Goal: Entertainment & Leisure: Consume media (video, audio)

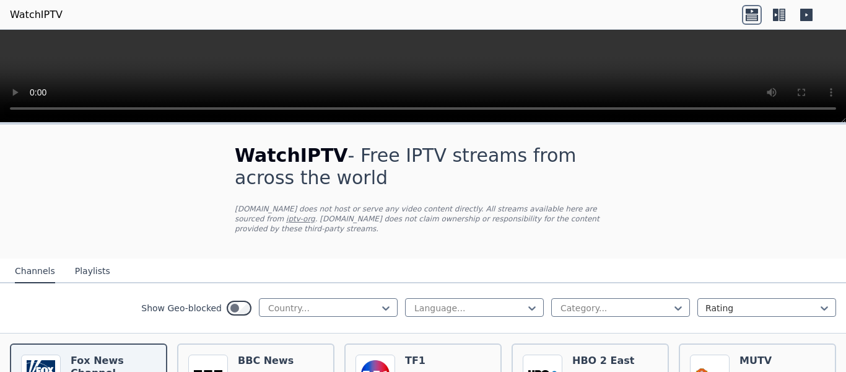
click at [777, 17] on icon at bounding box center [776, 15] width 6 height 12
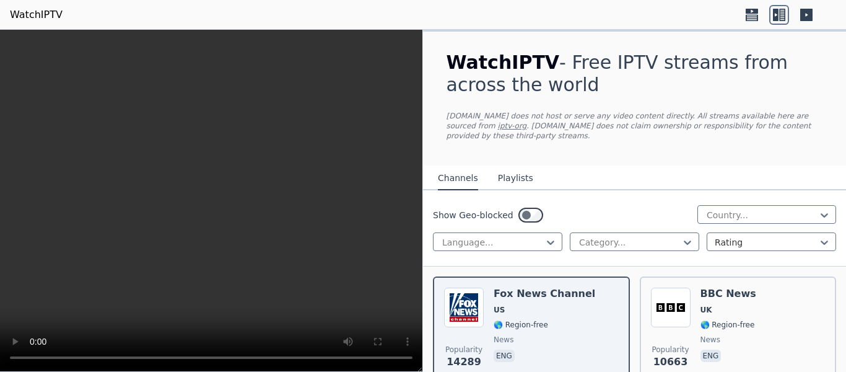
click at [798, 15] on icon at bounding box center [807, 15] width 20 height 20
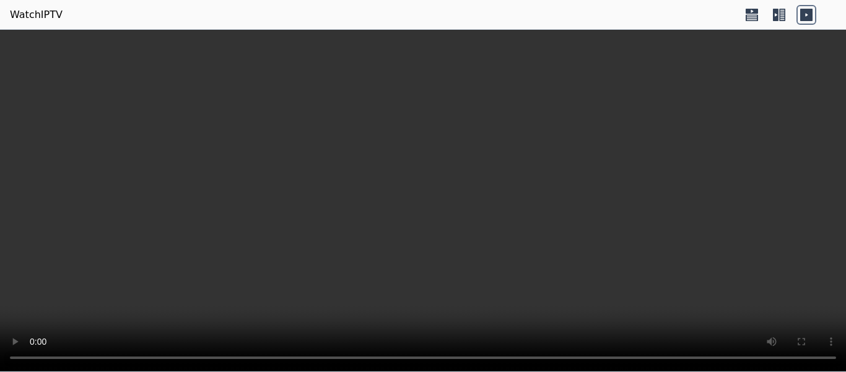
click at [779, 16] on icon at bounding box center [779, 15] width 20 height 20
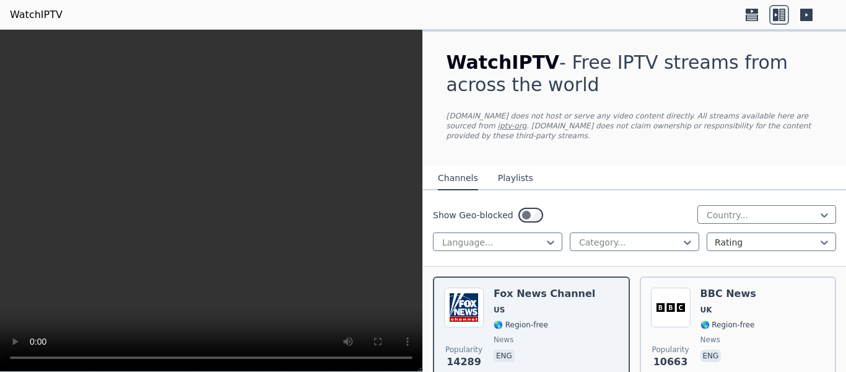
scroll to position [62, 0]
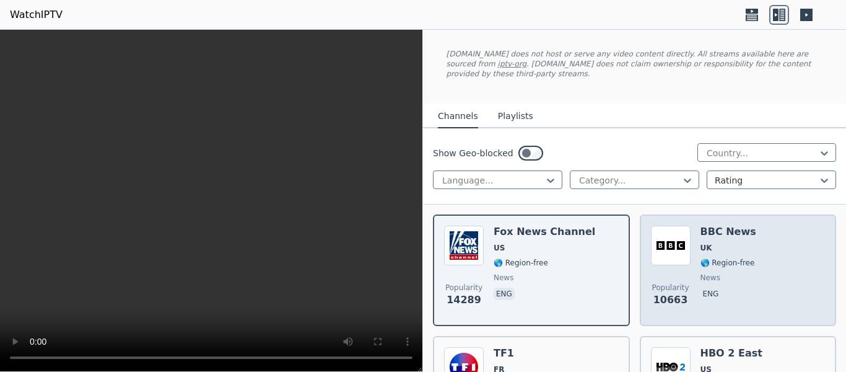
click at [737, 230] on div "BBC News UK 🌎 Region-free news eng" at bounding box center [729, 269] width 56 height 89
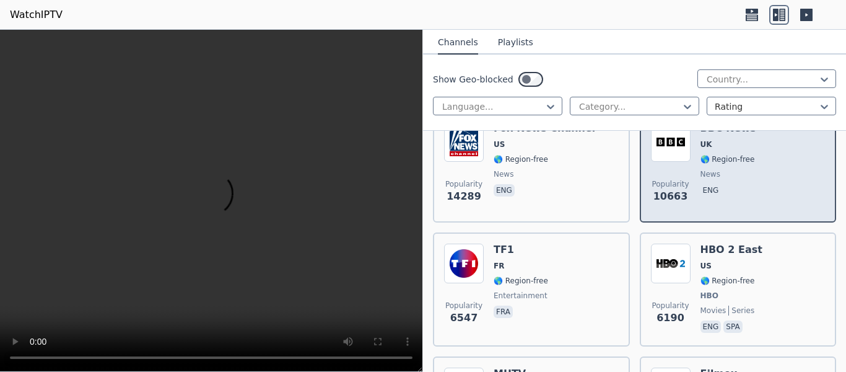
scroll to position [186, 0]
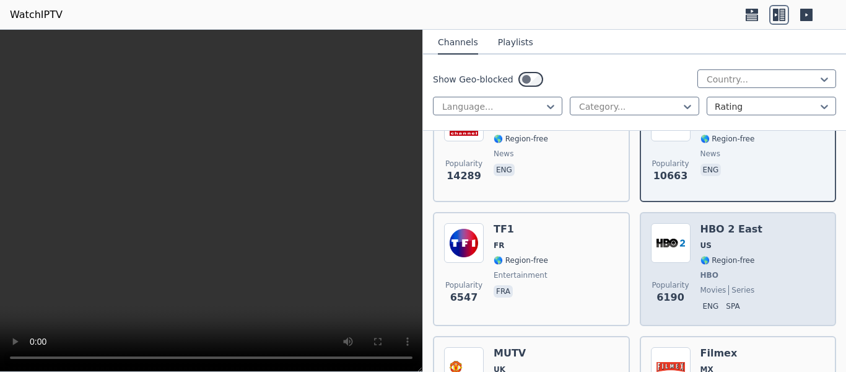
click at [733, 270] on span "HBO" at bounding box center [732, 275] width 62 height 10
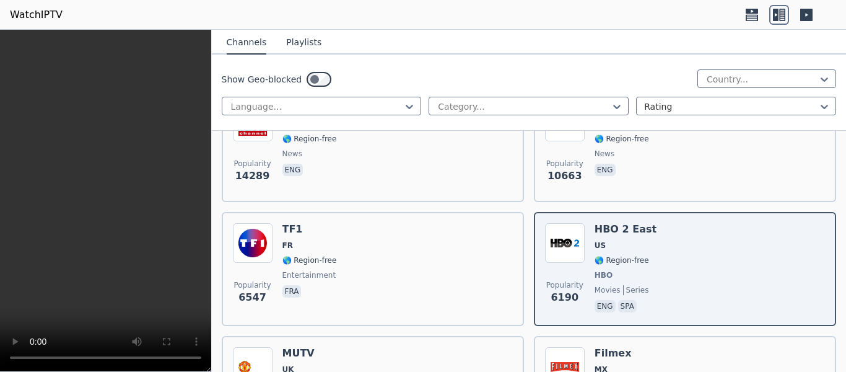
click at [799, 15] on icon at bounding box center [807, 15] width 20 height 20
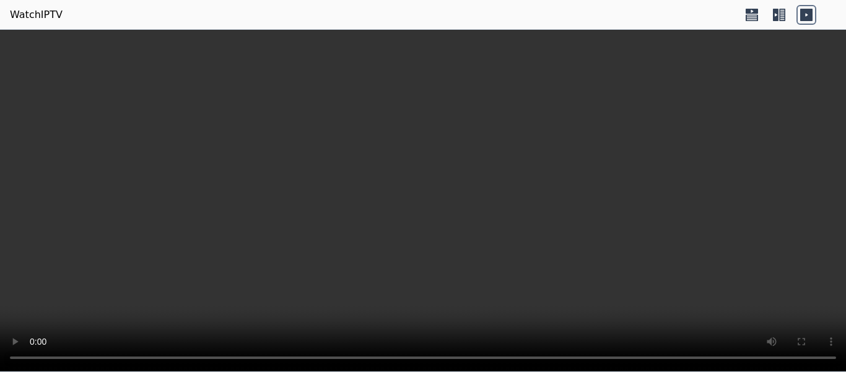
click at [501, 237] on video at bounding box center [423, 201] width 846 height 342
click at [782, 19] on icon at bounding box center [782, 15] width 6 height 12
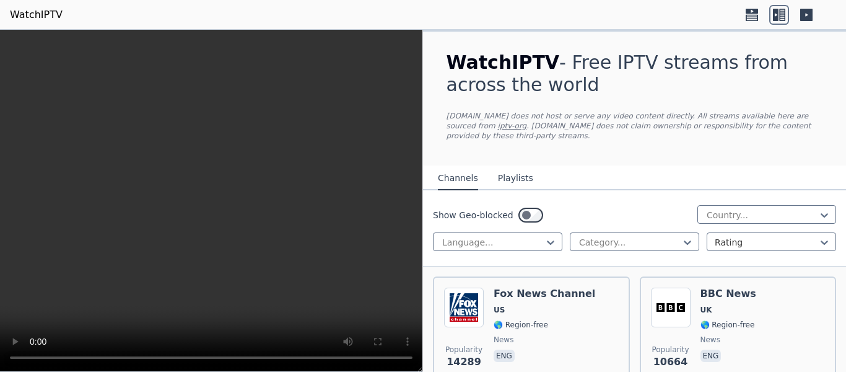
click at [755, 14] on icon at bounding box center [752, 15] width 20 height 20
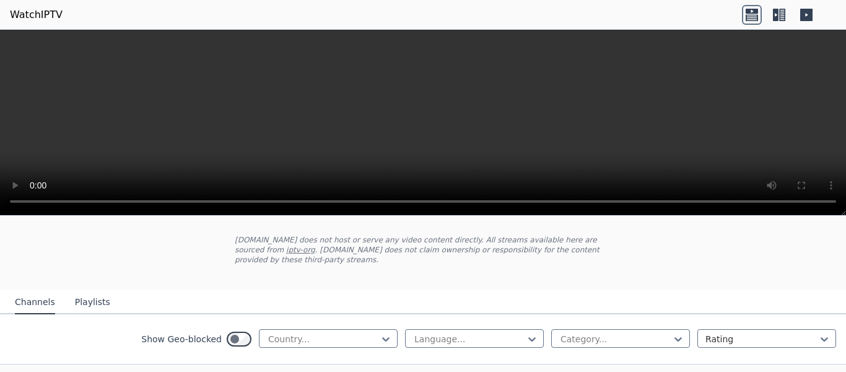
scroll to position [124, 0]
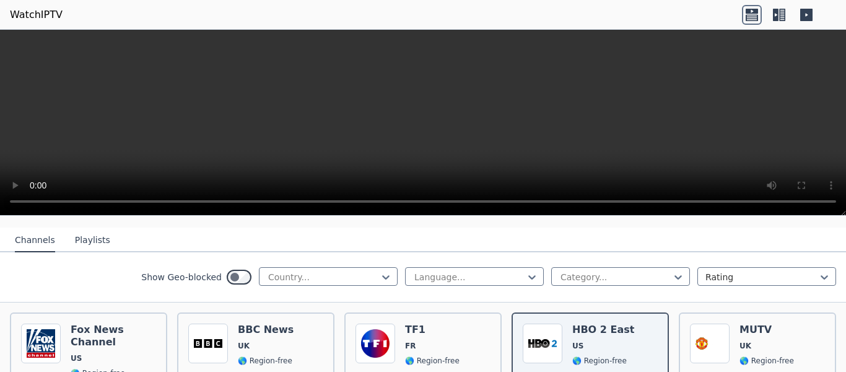
click at [774, 20] on icon at bounding box center [776, 15] width 6 height 12
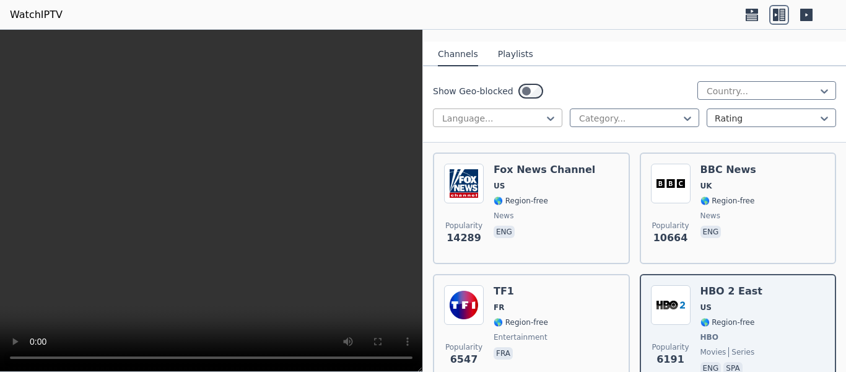
click at [540, 112] on div at bounding box center [492, 118] width 103 height 12
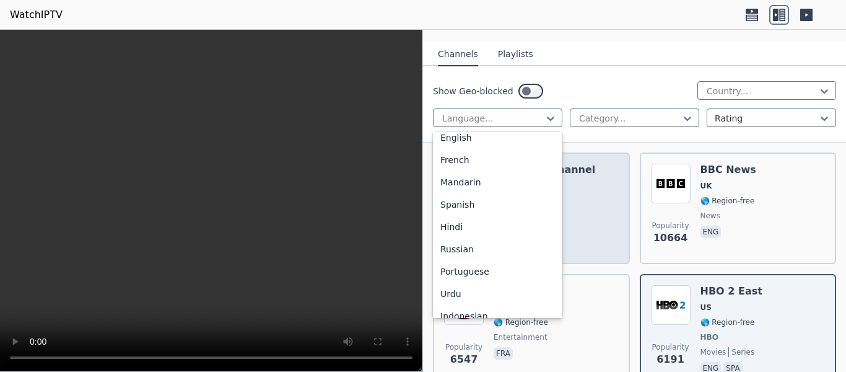
scroll to position [51, 0]
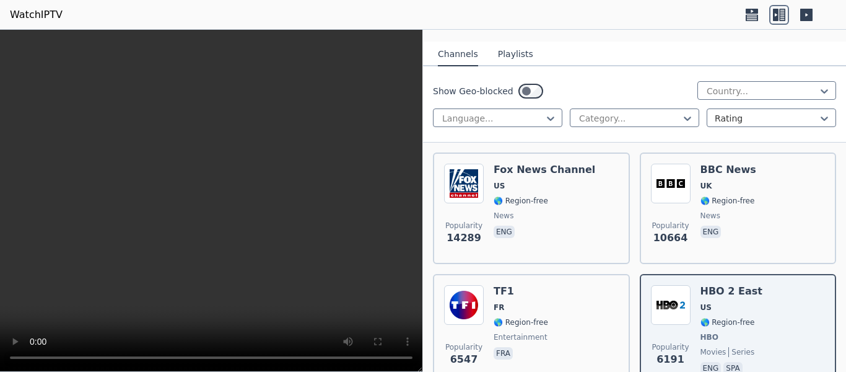
click at [693, 111] on div "Language... Category... Rating" at bounding box center [634, 117] width 403 height 19
click at [688, 108] on div "Category..." at bounding box center [634, 117] width 129 height 19
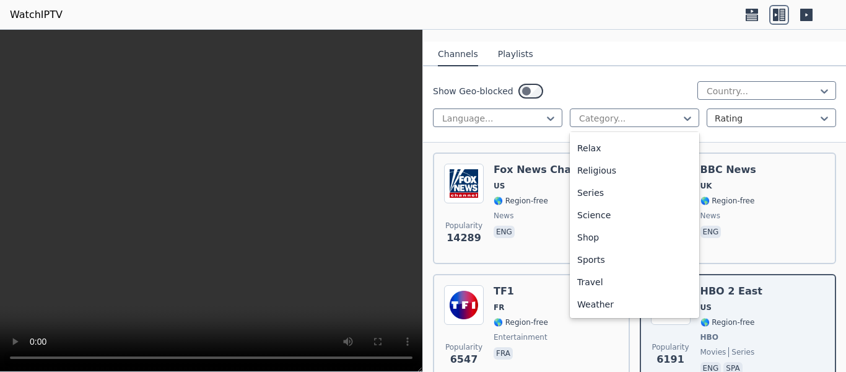
scroll to position [401, 0]
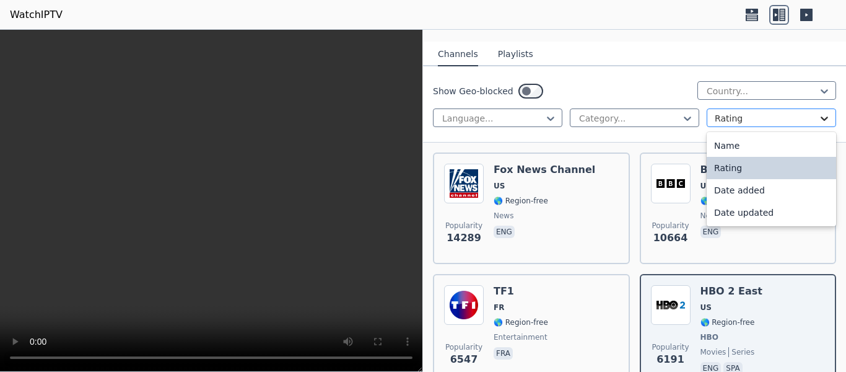
click at [821, 116] on icon at bounding box center [824, 118] width 7 height 4
click at [668, 131] on div "Show Geo-blocked Country... Language... Category... 4 results available. Use Up…" at bounding box center [634, 104] width 423 height 76
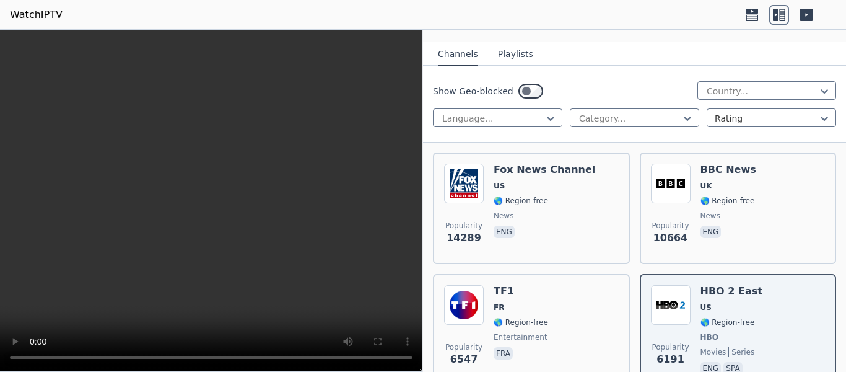
click at [503, 43] on button "Playlists" at bounding box center [515, 55] width 35 height 24
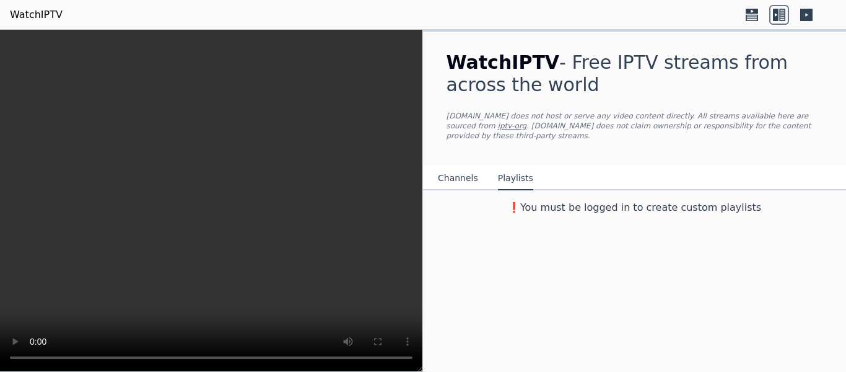
scroll to position [0, 0]
click at [467, 169] on button "Channels" at bounding box center [458, 179] width 40 height 24
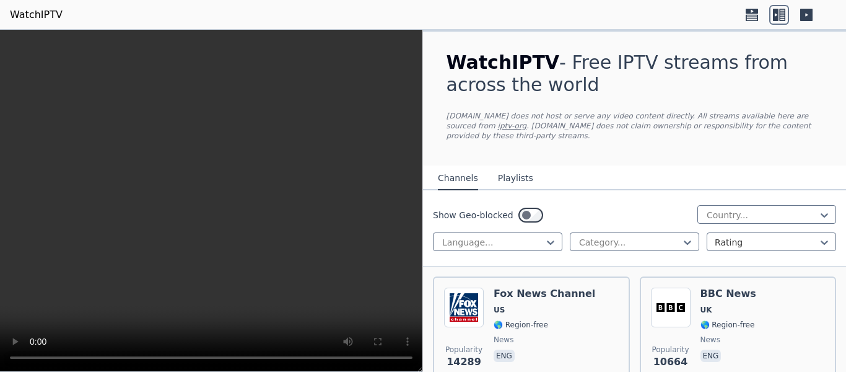
click at [514, 167] on button "Playlists" at bounding box center [515, 179] width 35 height 24
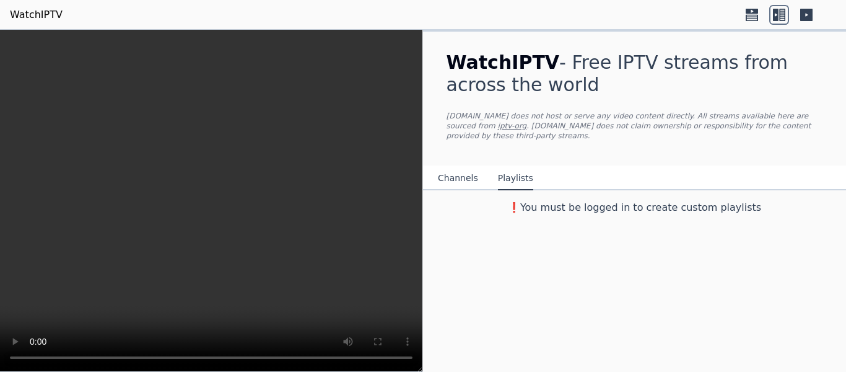
click at [465, 167] on button "Channels" at bounding box center [458, 179] width 40 height 24
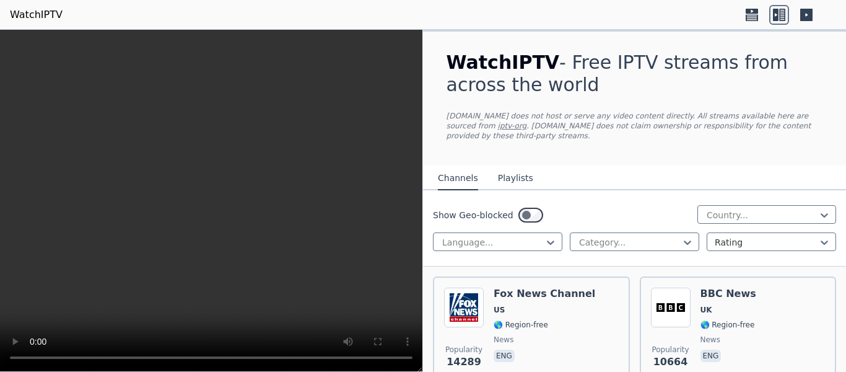
click at [460, 168] on button "Channels" at bounding box center [458, 179] width 40 height 24
click at [514, 169] on button "Playlists" at bounding box center [515, 179] width 35 height 24
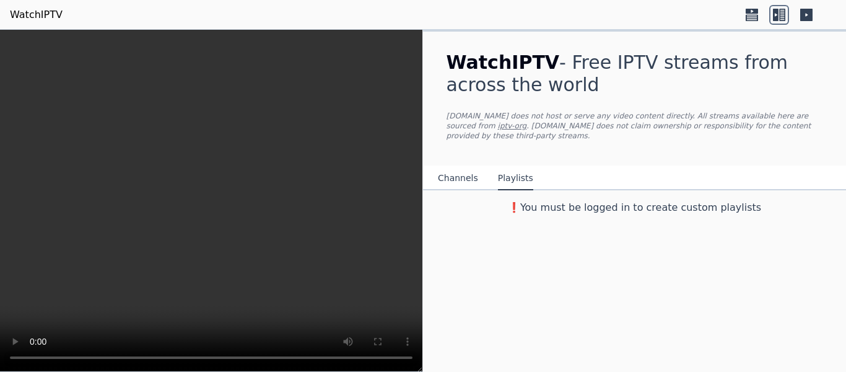
drag, startPoint x: 421, startPoint y: 369, endPoint x: 475, endPoint y: 364, distance: 53.5
click at [475, 364] on div "WatchIPTV - Free IPTV streams from across the world [DOMAIN_NAME] does not host…" at bounding box center [423, 201] width 846 height 342
click at [466, 174] on button "Channels" at bounding box center [458, 179] width 40 height 24
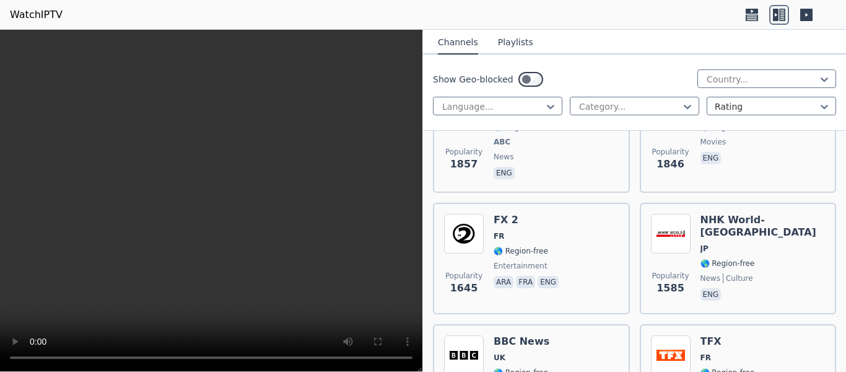
scroll to position [1797, 0]
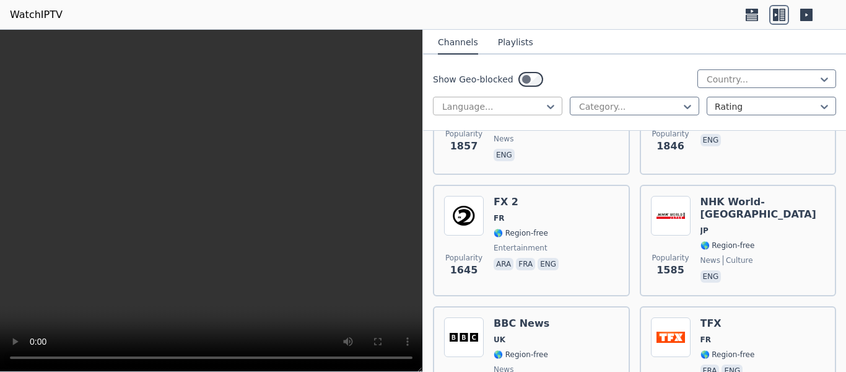
click at [552, 114] on div at bounding box center [551, 106] width 12 height 19
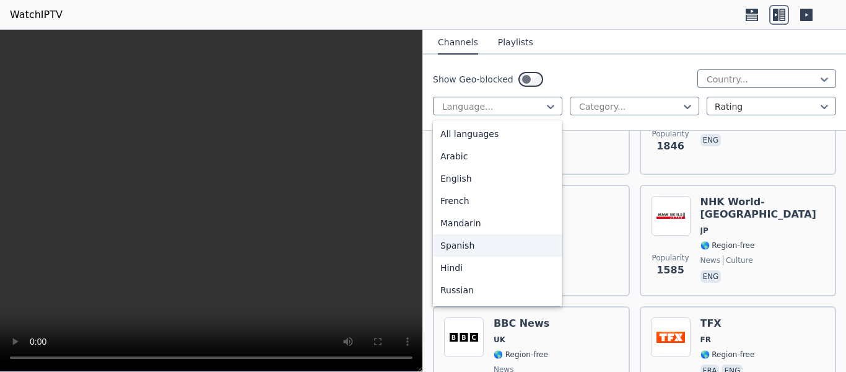
click at [528, 241] on div "Spanish" at bounding box center [497, 245] width 129 height 22
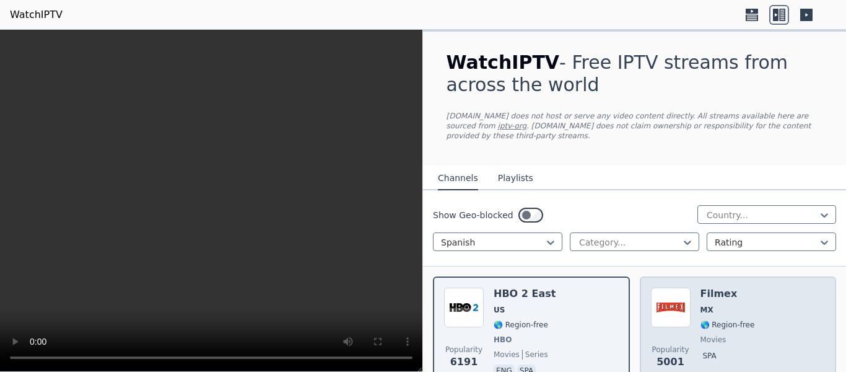
scroll to position [124, 0]
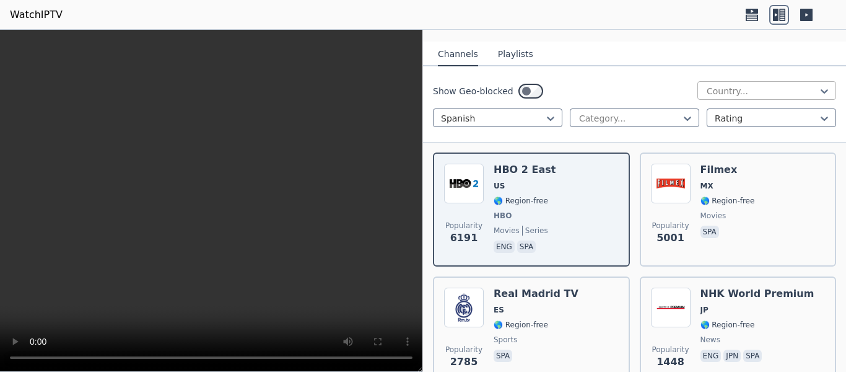
click at [784, 87] on div at bounding box center [762, 91] width 113 height 12
click at [784, 85] on div at bounding box center [762, 91] width 113 height 12
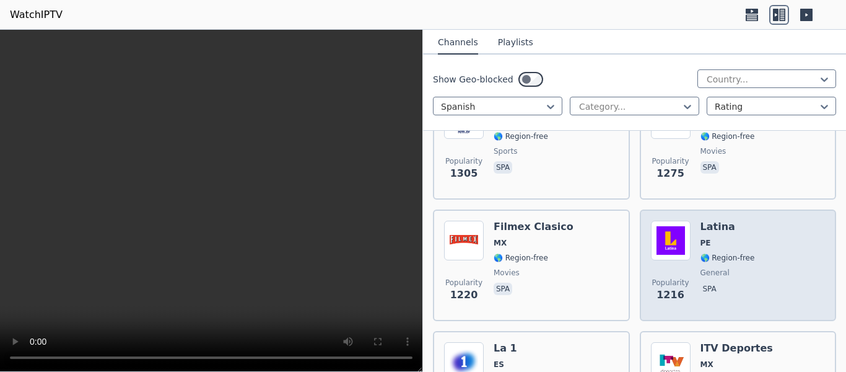
scroll to position [496, 0]
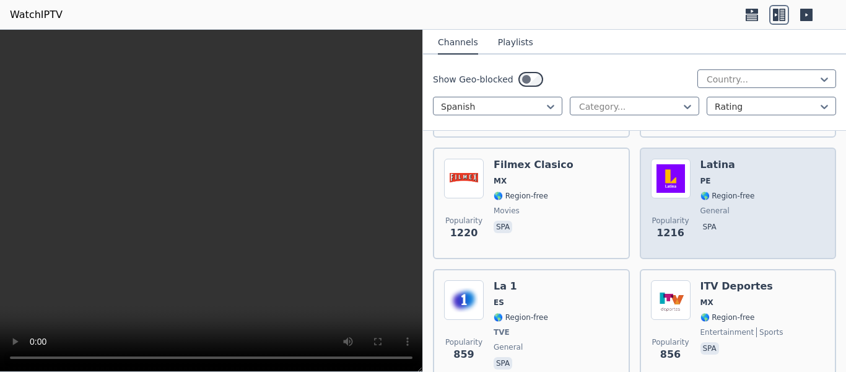
click at [743, 221] on span "spa" at bounding box center [728, 228] width 55 height 15
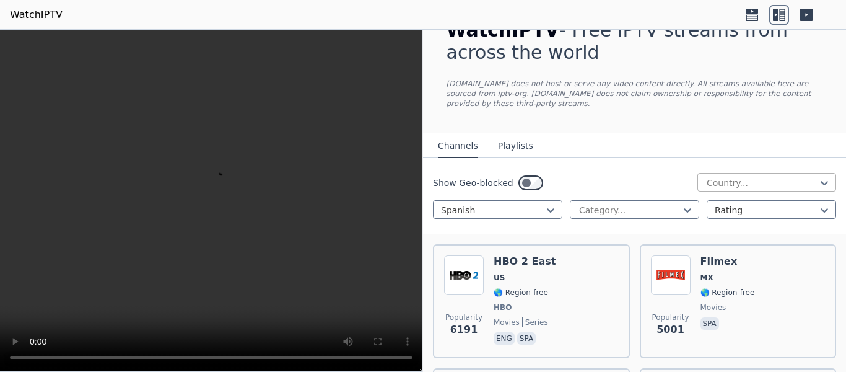
scroll to position [62, 0]
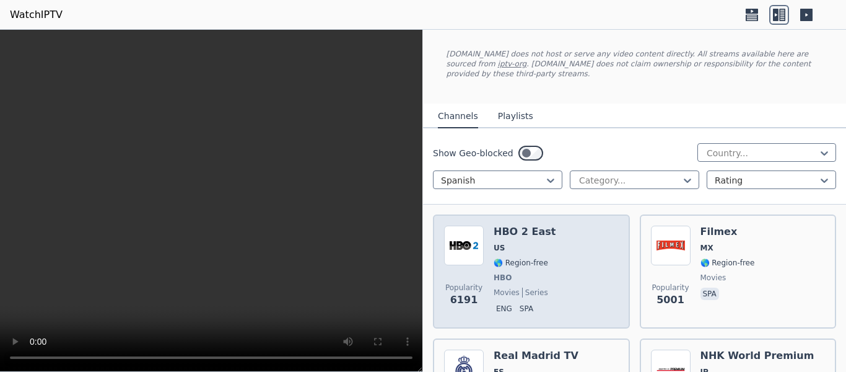
click at [561, 247] on div "Popularity 6191 HBO 2 East US 🌎 Region-free HBO movies series eng spa" at bounding box center [531, 271] width 175 height 92
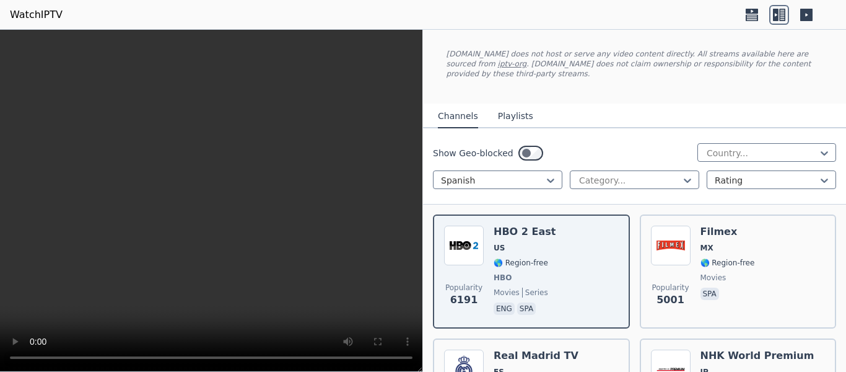
drag, startPoint x: 337, startPoint y: 177, endPoint x: 606, endPoint y: 133, distance: 272.3
click at [606, 143] on div "Show Geo-blocked Country..." at bounding box center [634, 153] width 403 height 20
drag, startPoint x: 427, startPoint y: 70, endPoint x: 403, endPoint y: 133, distance: 67.4
click at [427, 70] on div "WatchIPTV - Free IPTV streams from across the world [DOMAIN_NAME] does not host…" at bounding box center [635, 37] width 416 height 134
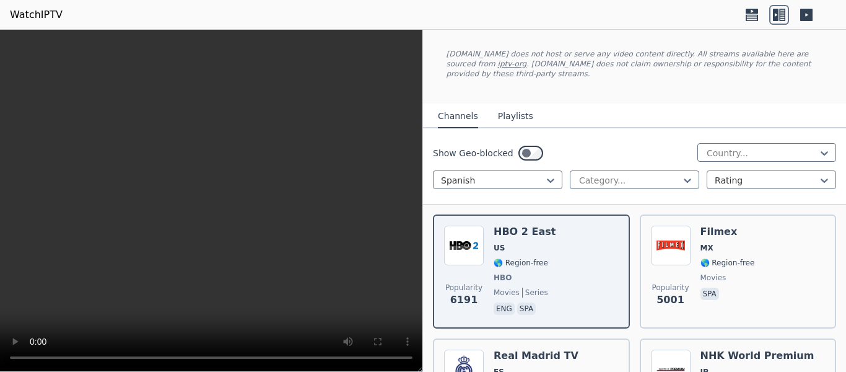
drag, startPoint x: 540, startPoint y: 250, endPoint x: 519, endPoint y: 199, distance: 55.2
drag, startPoint x: 333, startPoint y: 208, endPoint x: 613, endPoint y: 200, distance: 280.7
click at [231, 13] on header "WatchIPTV" at bounding box center [423, 15] width 846 height 30
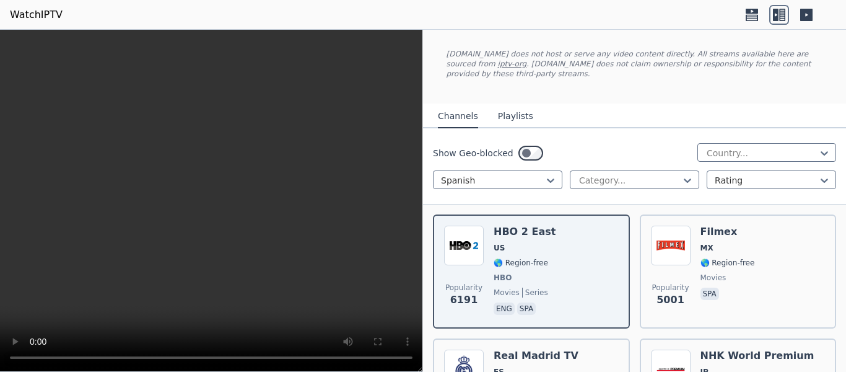
drag, startPoint x: 369, startPoint y: 13, endPoint x: 408, endPoint y: 13, distance: 39.0
click at [408, 13] on header "WatchIPTV" at bounding box center [423, 15] width 846 height 30
click at [545, 174] on icon at bounding box center [551, 180] width 12 height 12
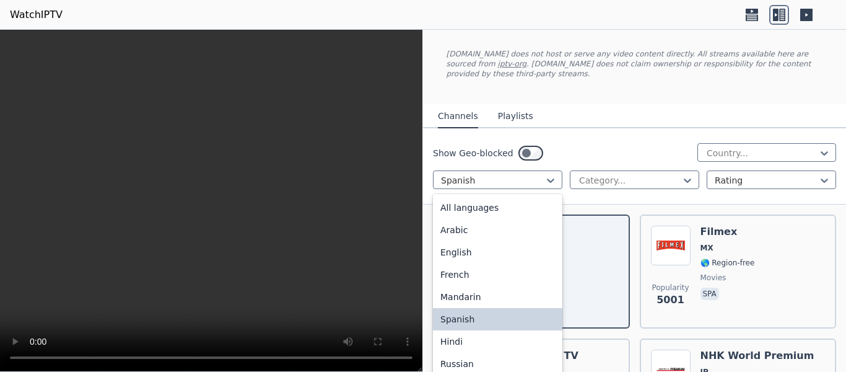
click at [512, 311] on div "Spanish" at bounding box center [497, 319] width 129 height 22
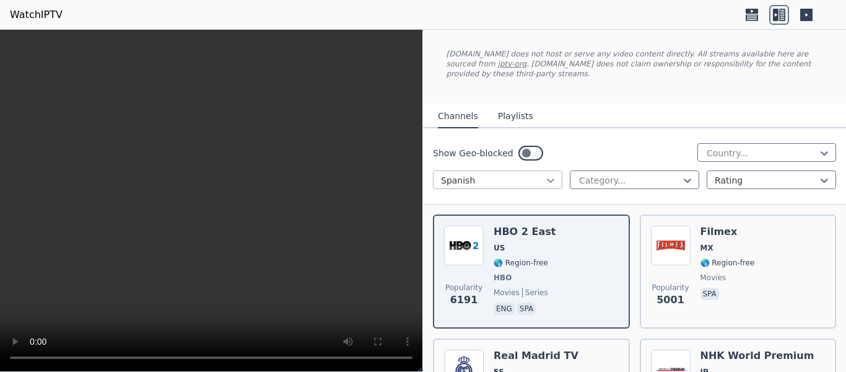
scroll to position [0, 0]
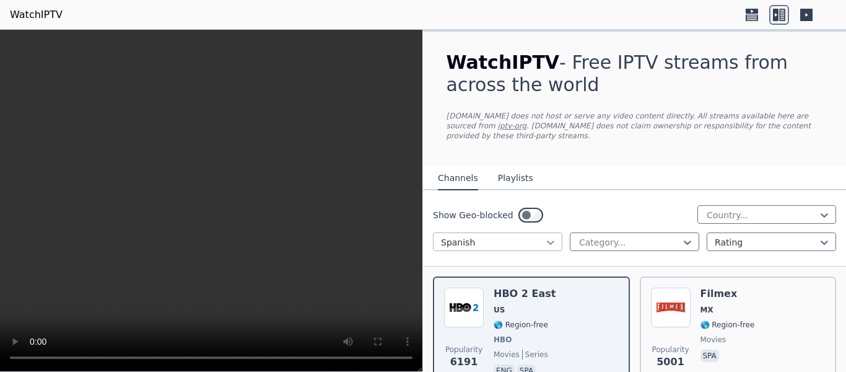
click at [545, 172] on nav "Channels Playlists" at bounding box center [634, 177] width 423 height 25
click at [536, 236] on div at bounding box center [492, 242] width 103 height 12
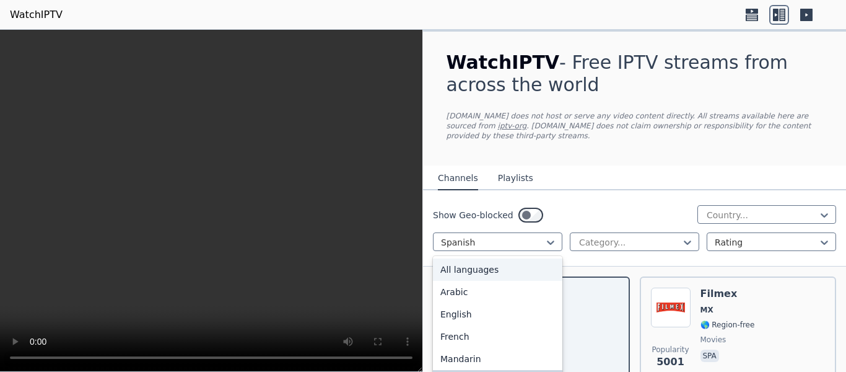
click at [481, 258] on div "All languages" at bounding box center [497, 269] width 129 height 22
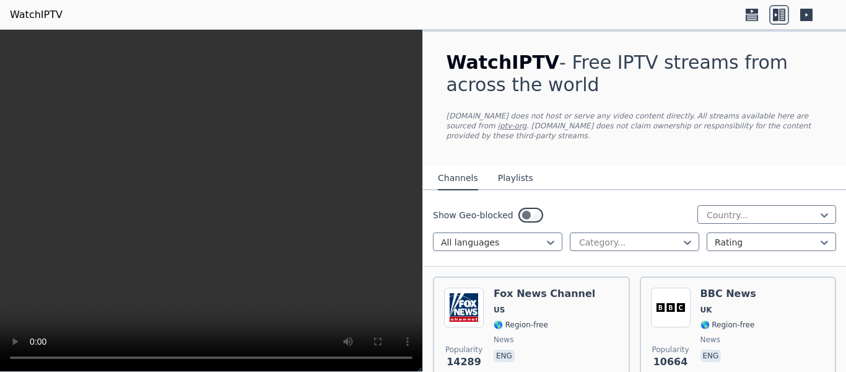
drag, startPoint x: 423, startPoint y: 2, endPoint x: 539, endPoint y: 245, distance: 269.1
click at [423, 2] on header "WatchIPTV" at bounding box center [423, 15] width 846 height 30
click at [540, 236] on div at bounding box center [492, 242] width 103 height 12
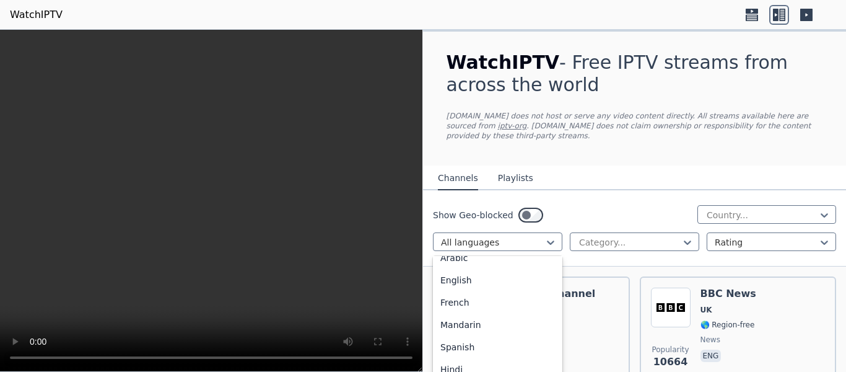
scroll to position [62, 0]
click at [495, 308] on div "Spanish" at bounding box center [497, 319] width 129 height 22
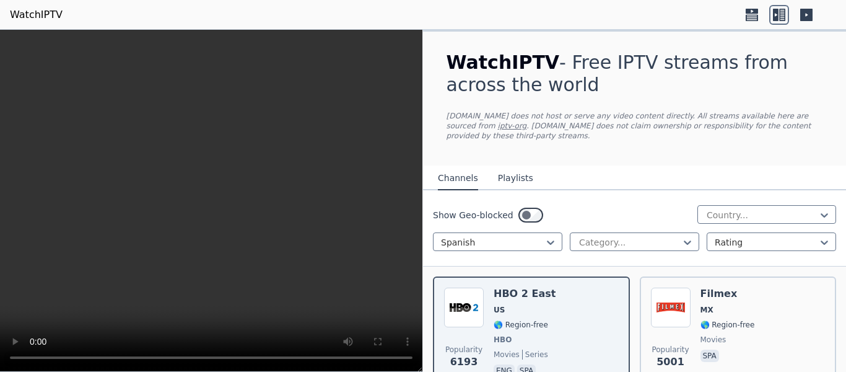
drag, startPoint x: 335, startPoint y: 20, endPoint x: 574, endPoint y: 204, distance: 301.7
click at [335, 20] on header "WatchIPTV" at bounding box center [423, 15] width 846 height 30
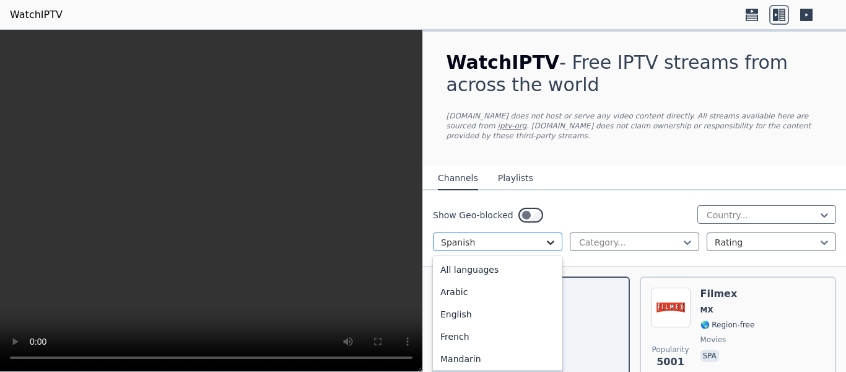
click at [551, 236] on icon at bounding box center [551, 242] width 12 height 12
click at [517, 259] on div "All languages" at bounding box center [497, 269] width 129 height 22
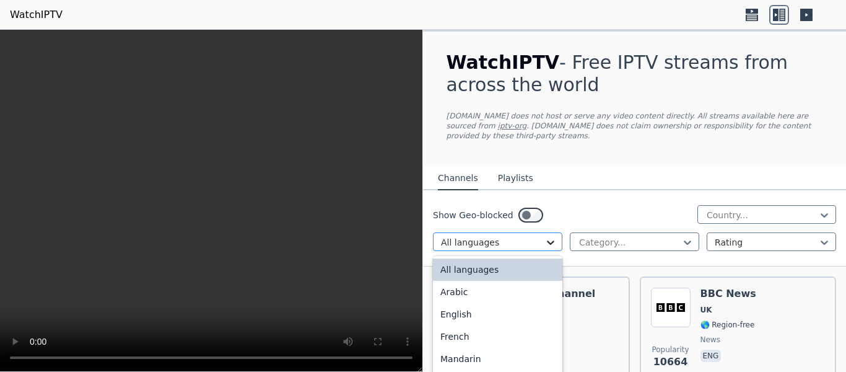
click at [547, 236] on icon at bounding box center [551, 242] width 12 height 12
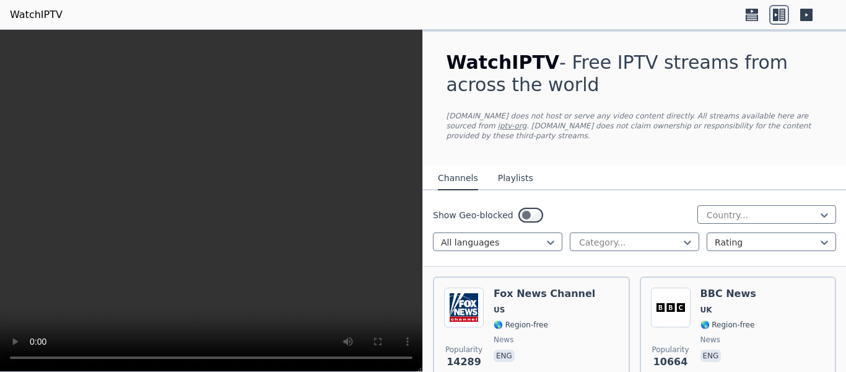
drag, startPoint x: 329, startPoint y: 17, endPoint x: 491, endPoint y: 265, distance: 295.4
click at [329, 17] on header "WatchIPTV" at bounding box center [423, 15] width 846 height 30
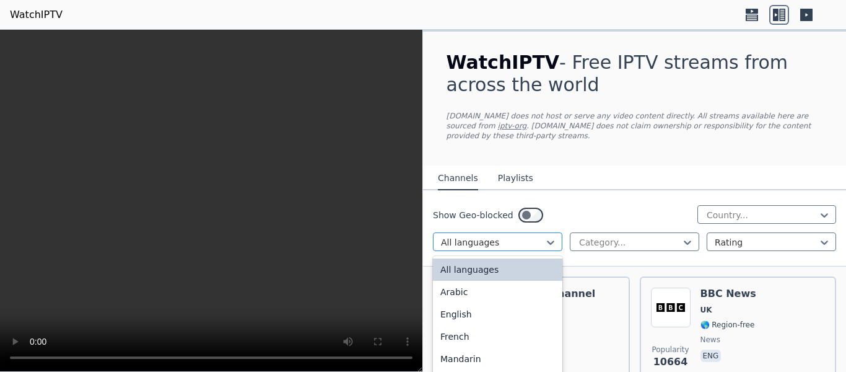
click at [516, 236] on div at bounding box center [492, 242] width 103 height 12
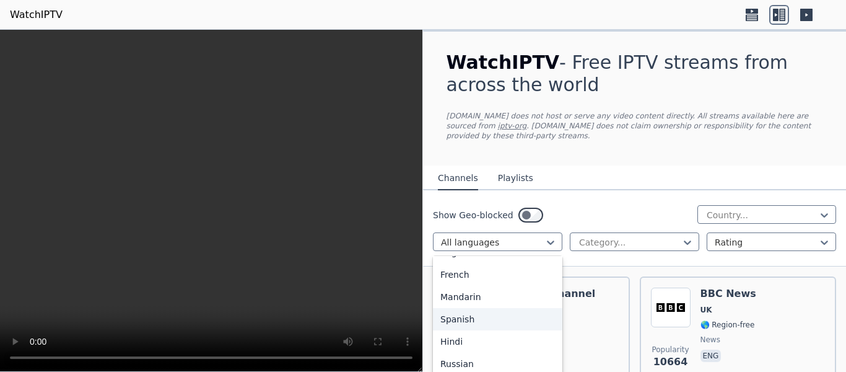
click at [497, 313] on div "Spanish" at bounding box center [497, 319] width 129 height 22
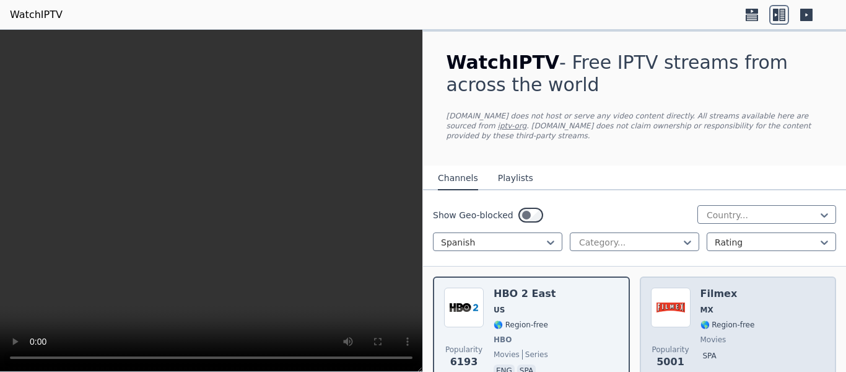
click at [723, 305] on span "MX" at bounding box center [728, 310] width 55 height 10
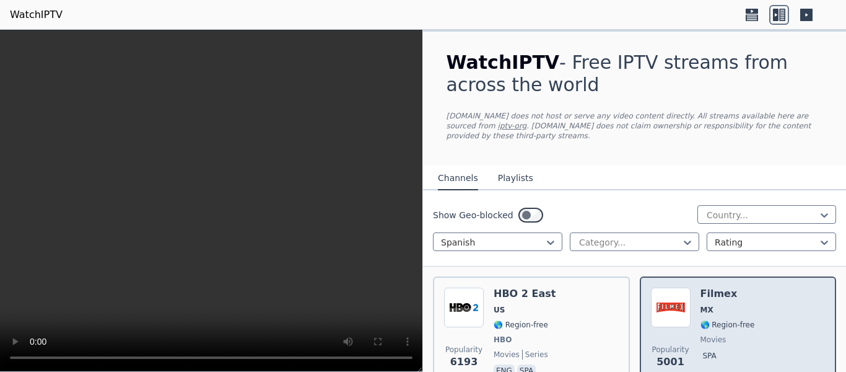
click at [689, 305] on div "Popularity 5001 Filmex MX 🌎 Region-free movies spa" at bounding box center [738, 333] width 175 height 92
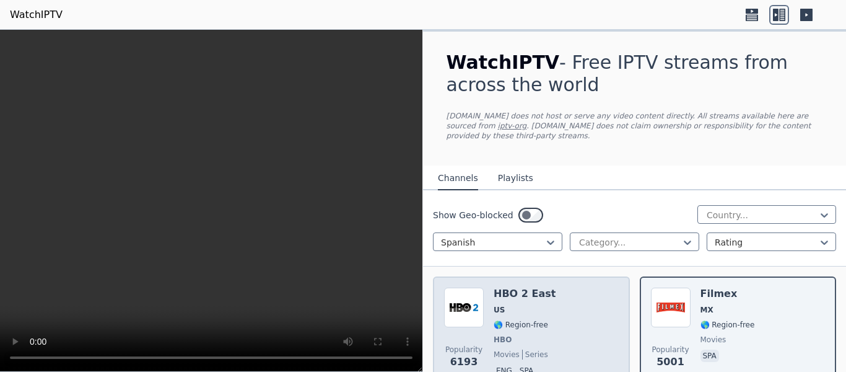
click at [566, 306] on div "Popularity 6193 HBO 2 East US 🌎 Region-free HBO movies series eng spa" at bounding box center [531, 333] width 175 height 92
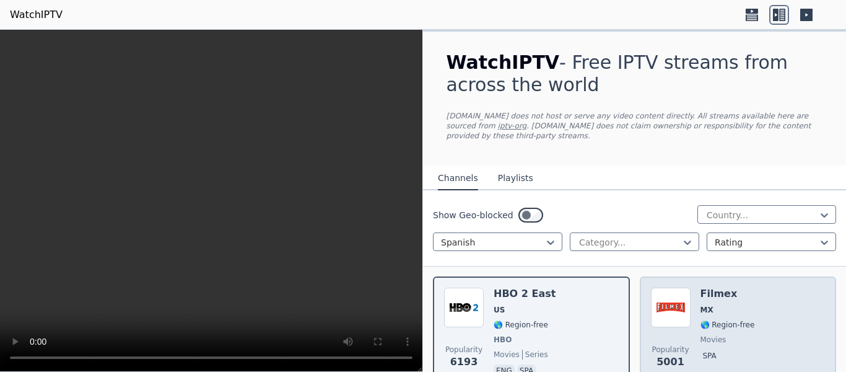
click at [691, 302] on div "Popularity 5001 Filmex MX 🌎 Region-free movies spa" at bounding box center [738, 333] width 175 height 92
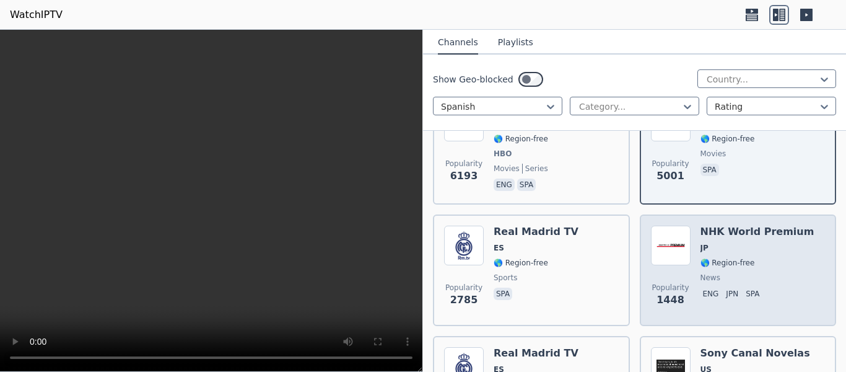
scroll to position [248, 0]
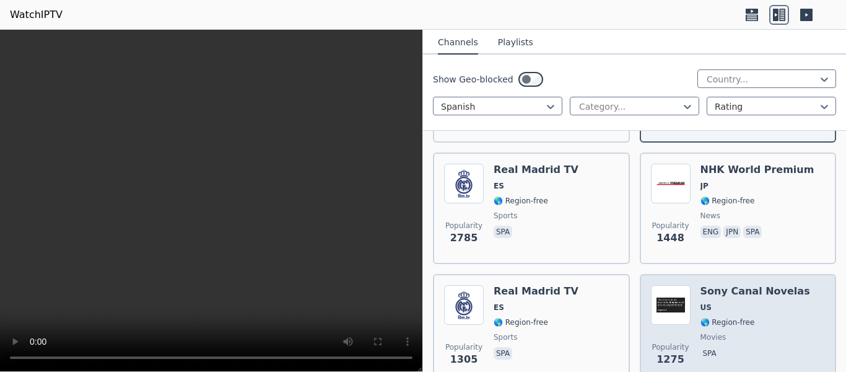
click at [737, 302] on span "US" at bounding box center [756, 307] width 110 height 10
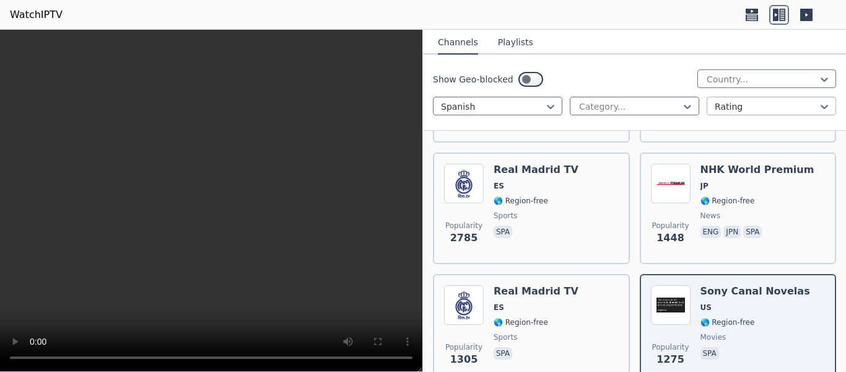
scroll to position [0, 0]
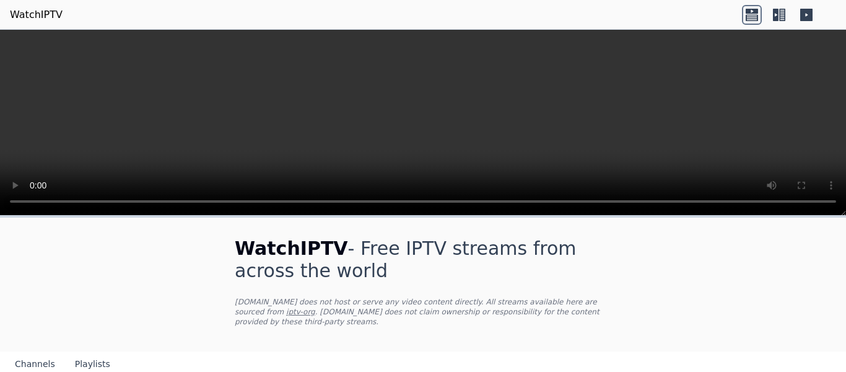
click at [805, 17] on icon at bounding box center [806, 15] width 12 height 12
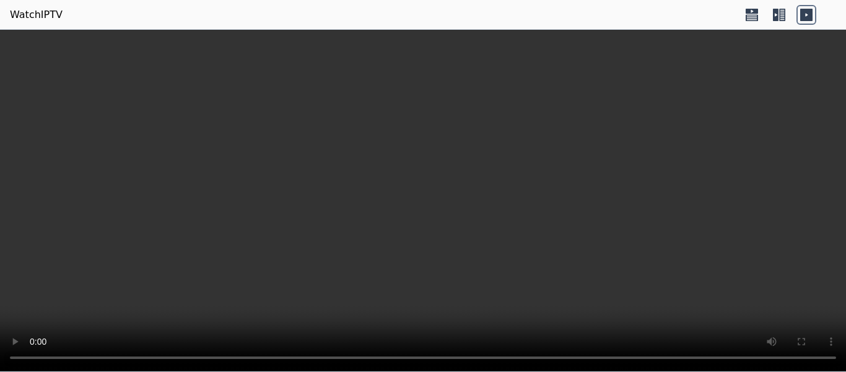
click at [782, 14] on icon at bounding box center [782, 15] width 6 height 12
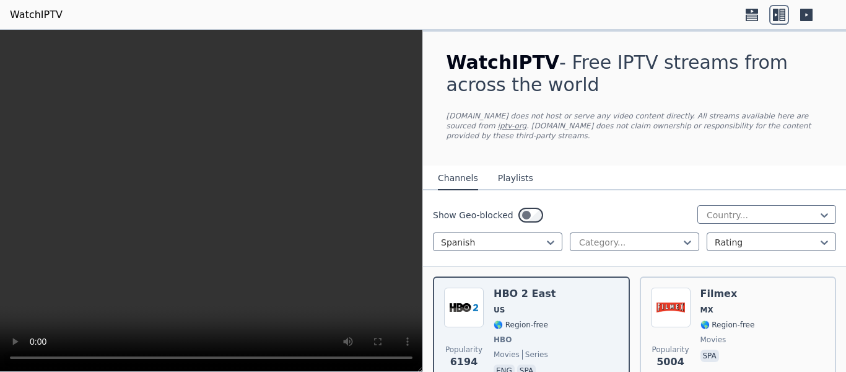
click at [219, 180] on video at bounding box center [211, 201] width 422 height 342
